Goal: Transaction & Acquisition: Purchase product/service

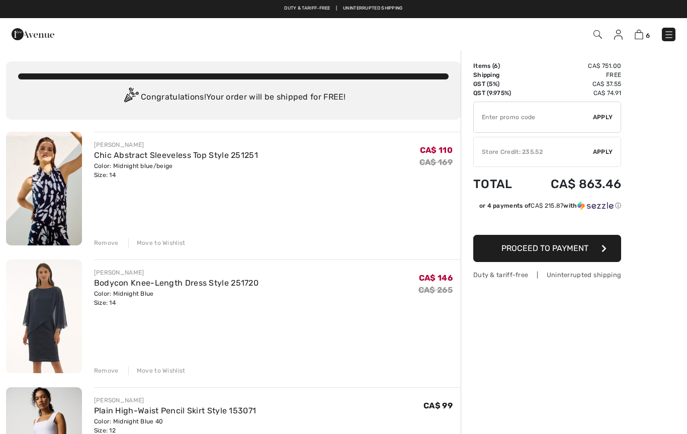
click at [160, 244] on div "Move to Wishlist" at bounding box center [156, 242] width 57 height 9
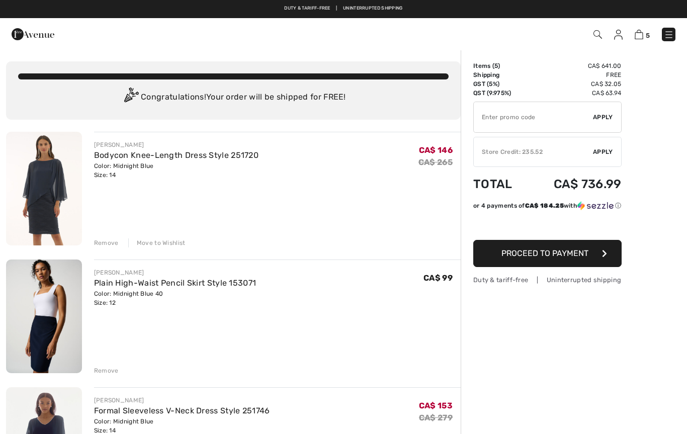
click at [161, 247] on div "Move to Wishlist" at bounding box center [156, 242] width 57 height 9
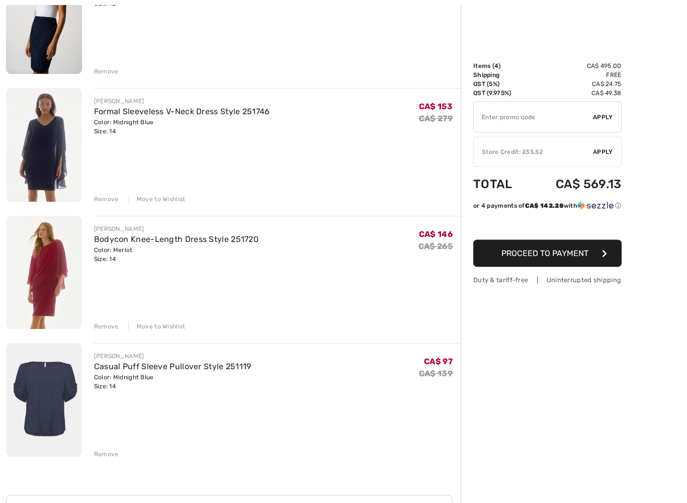
scroll to position [173, 0]
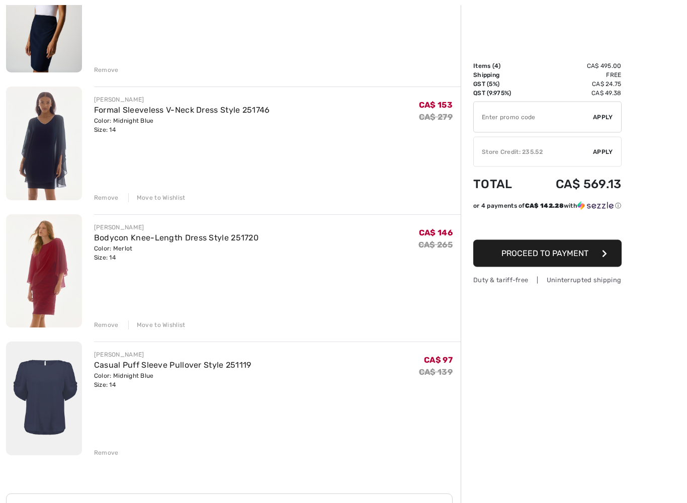
click at [43, 135] on img at bounding box center [44, 144] width 76 height 114
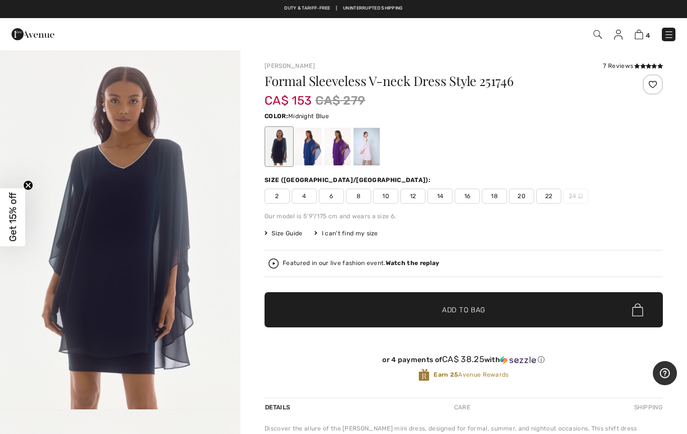
click at [407, 264] on strong "Watch the replay" at bounding box center [413, 263] width 54 height 7
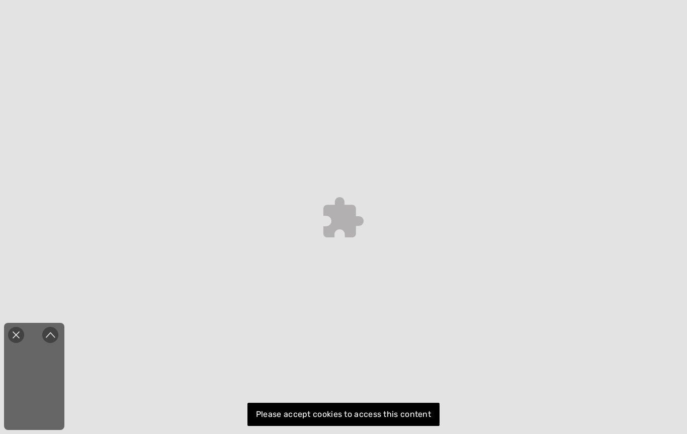
click at [23, 336] on div "Close live curation" at bounding box center [16, 335] width 24 height 24
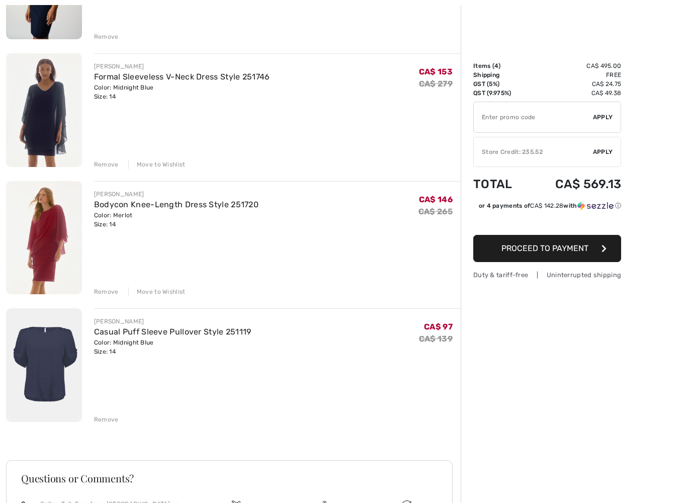
scroll to position [227, 0]
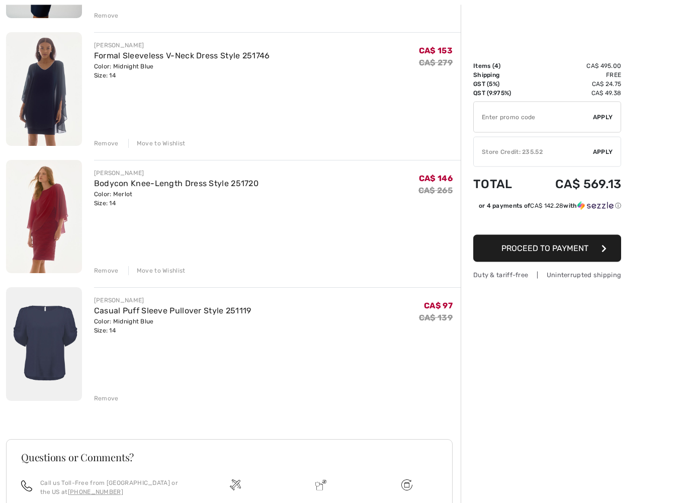
click at [52, 210] on img at bounding box center [44, 217] width 76 height 114
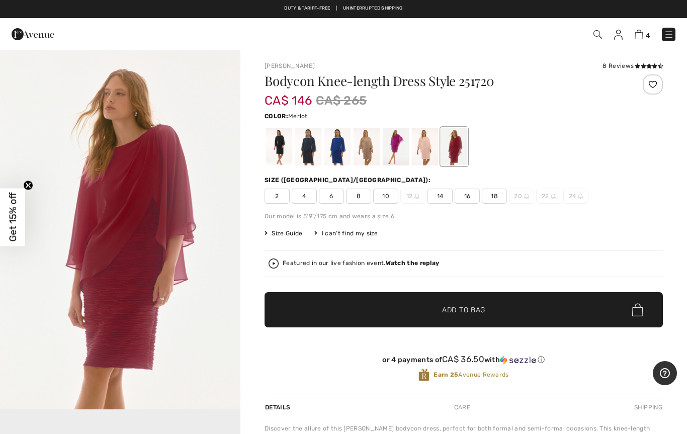
click at [419, 266] on strong "Watch the replay" at bounding box center [413, 263] width 54 height 7
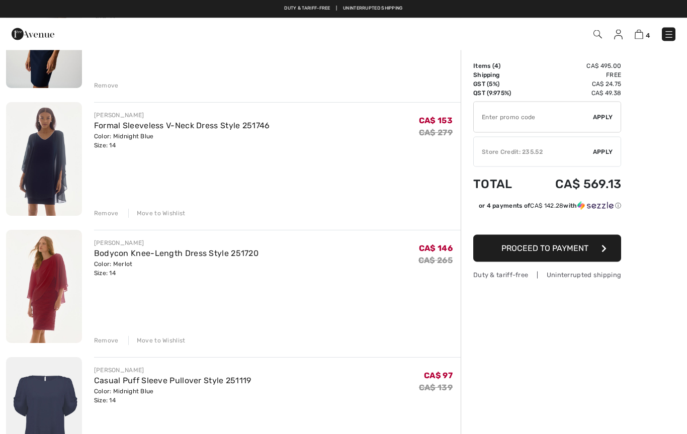
scroll to position [155, 0]
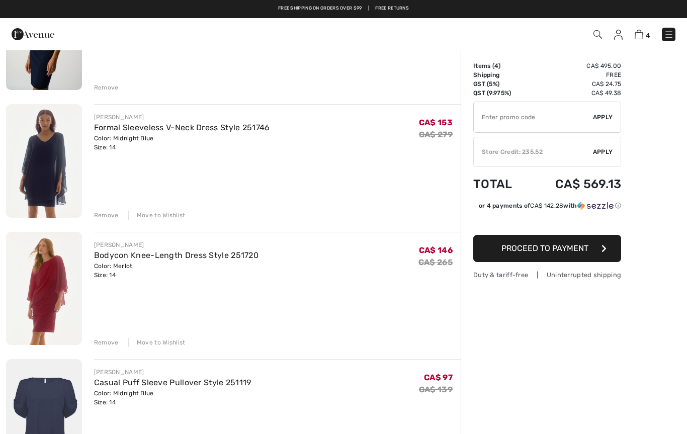
click at [153, 345] on div "Move to Wishlist" at bounding box center [156, 342] width 57 height 9
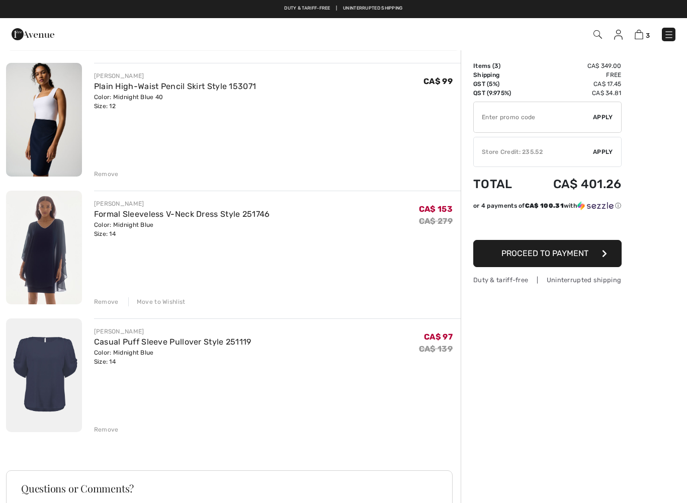
scroll to position [67, 0]
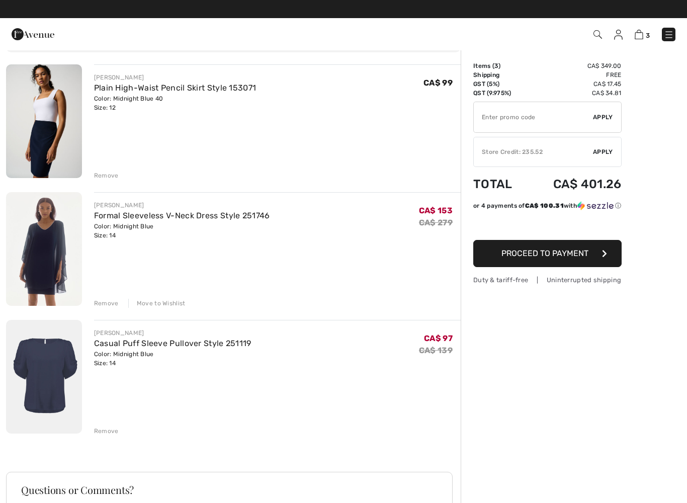
click at [130, 346] on link "Casual Puff Sleeve Pullover Style 251119" at bounding box center [172, 344] width 157 height 10
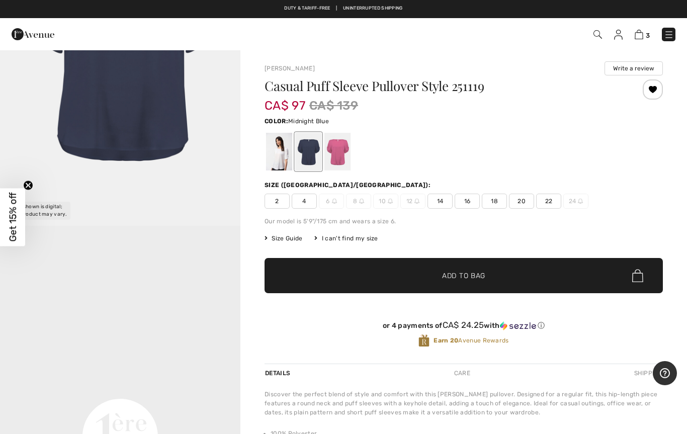
click at [641, 33] on img at bounding box center [639, 35] width 9 height 10
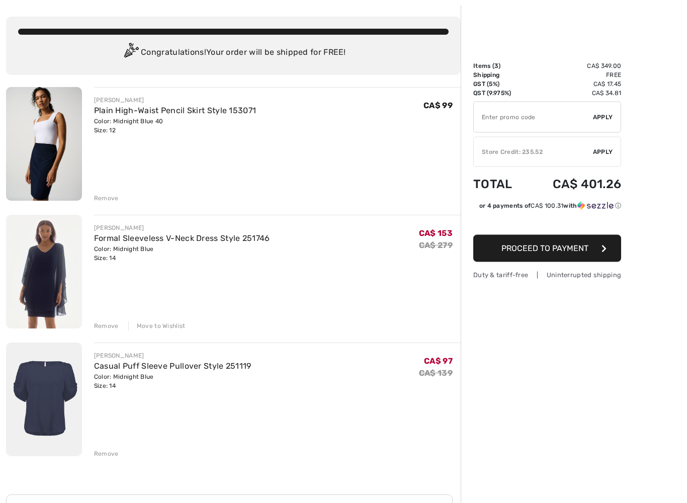
scroll to position [45, 0]
